Goal: Find contact information: Find contact information

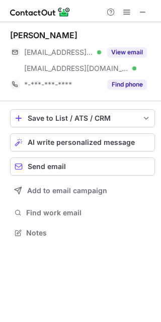
scroll to position [226, 161]
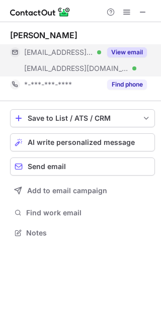
click at [124, 57] on button "View email" at bounding box center [127, 52] width 40 height 10
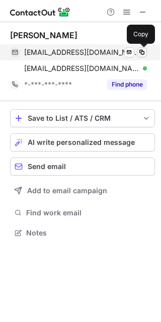
click at [143, 48] on span at bounding box center [142, 52] width 8 height 8
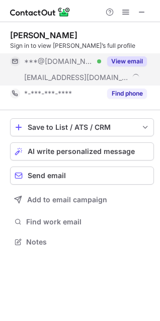
scroll to position [235, 160]
click at [129, 57] on button "View email" at bounding box center [127, 61] width 40 height 10
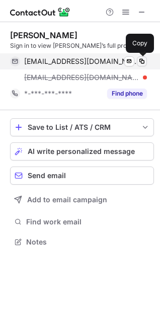
click at [138, 59] on span at bounding box center [142, 61] width 8 height 8
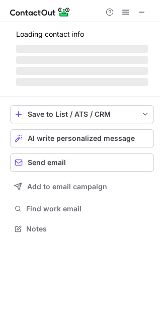
scroll to position [219, 160]
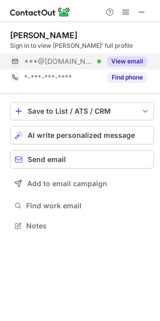
drag, startPoint x: 135, startPoint y: 56, endPoint x: 126, endPoint y: 59, distance: 9.5
click at [126, 59] on div "View email" at bounding box center [124, 61] width 46 height 16
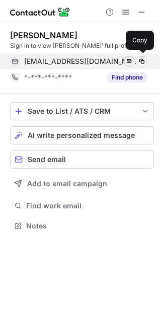
scroll to position [219, 160]
click at [145, 59] on span at bounding box center [142, 61] width 8 height 8
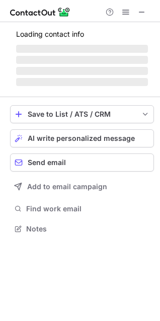
scroll to position [219, 160]
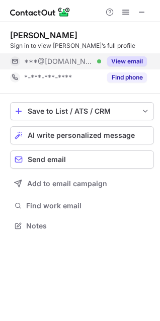
click at [130, 56] on button "View email" at bounding box center [127, 61] width 40 height 10
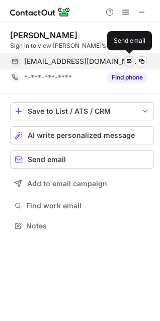
click at [134, 58] on button at bounding box center [129, 61] width 10 height 10
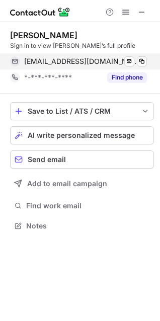
scroll to position [219, 160]
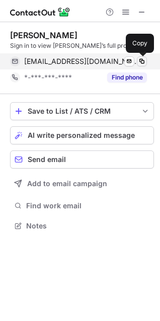
click at [144, 58] on span at bounding box center [142, 61] width 8 height 8
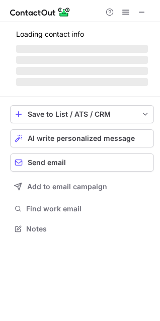
scroll to position [235, 160]
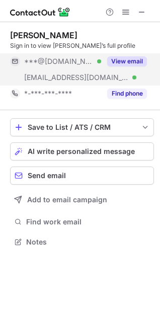
drag, startPoint x: 136, startPoint y: 62, endPoint x: 135, endPoint y: 68, distance: 6.1
click at [135, 60] on button "View email" at bounding box center [127, 61] width 40 height 10
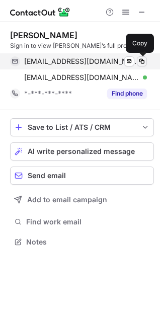
click at [142, 59] on span at bounding box center [142, 61] width 8 height 8
